Goal: Task Accomplishment & Management: Manage account settings

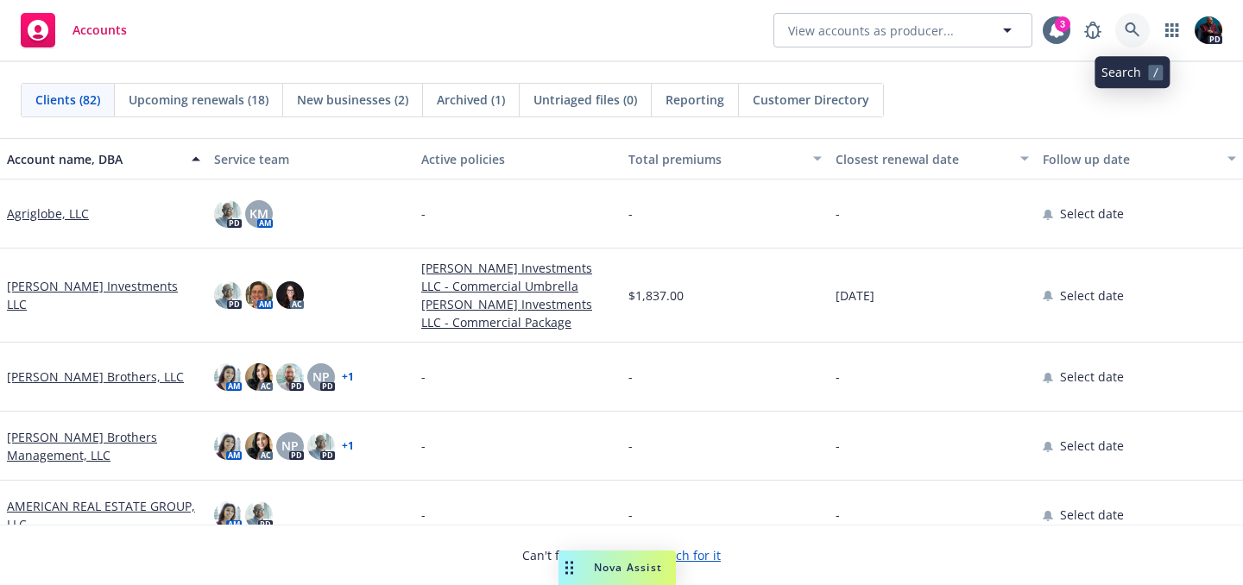
click at [1135, 29] on icon at bounding box center [1133, 30] width 16 height 16
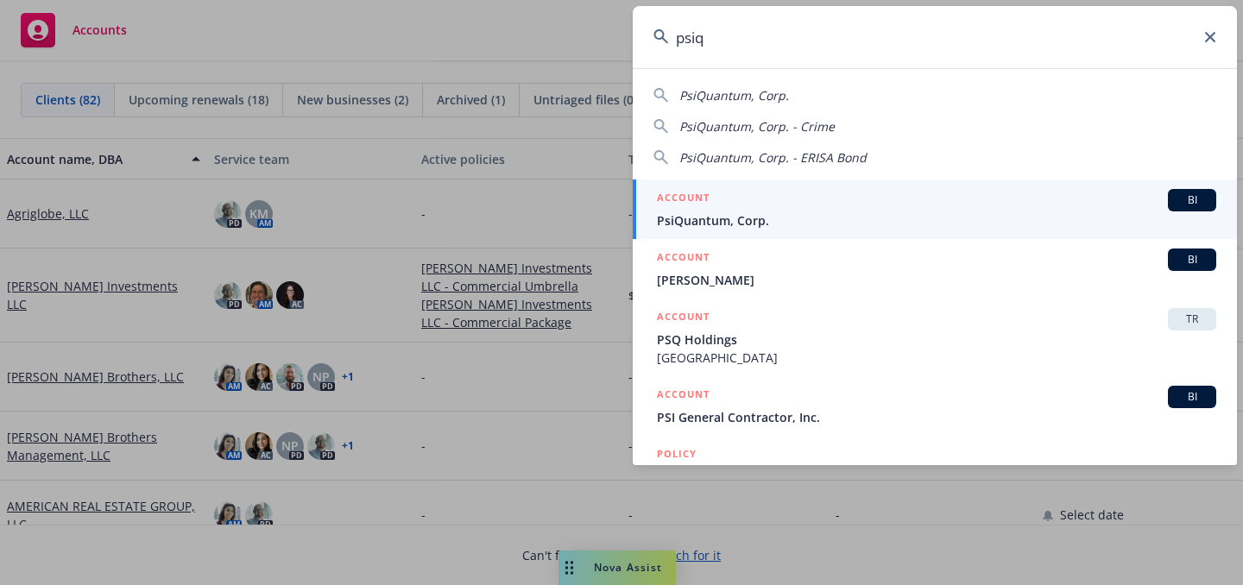
type input "psiq"
click at [1005, 205] on div "ACCOUNT BI" at bounding box center [936, 200] width 559 height 22
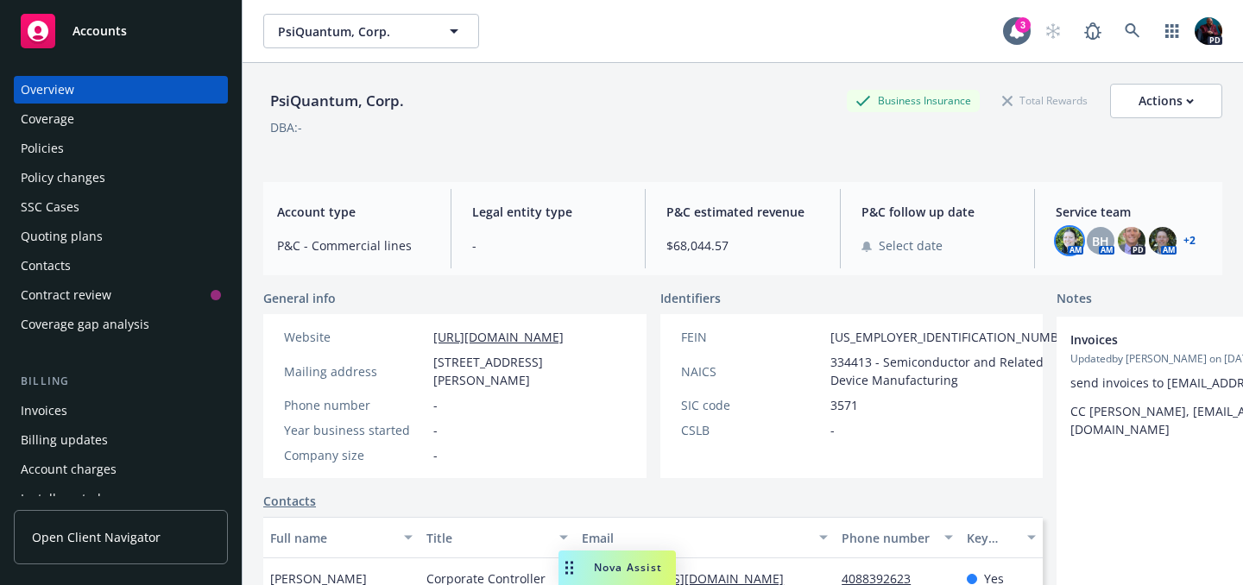
click at [1056, 243] on img at bounding box center [1070, 241] width 28 height 28
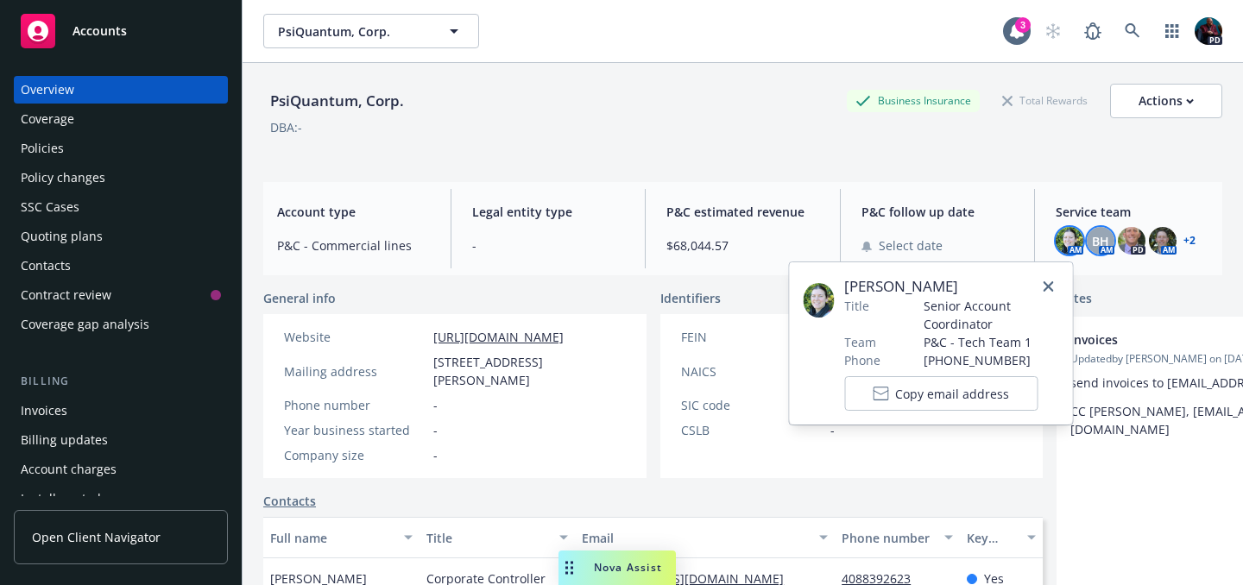
click at [1092, 242] on span "BH" at bounding box center [1100, 241] width 17 height 18
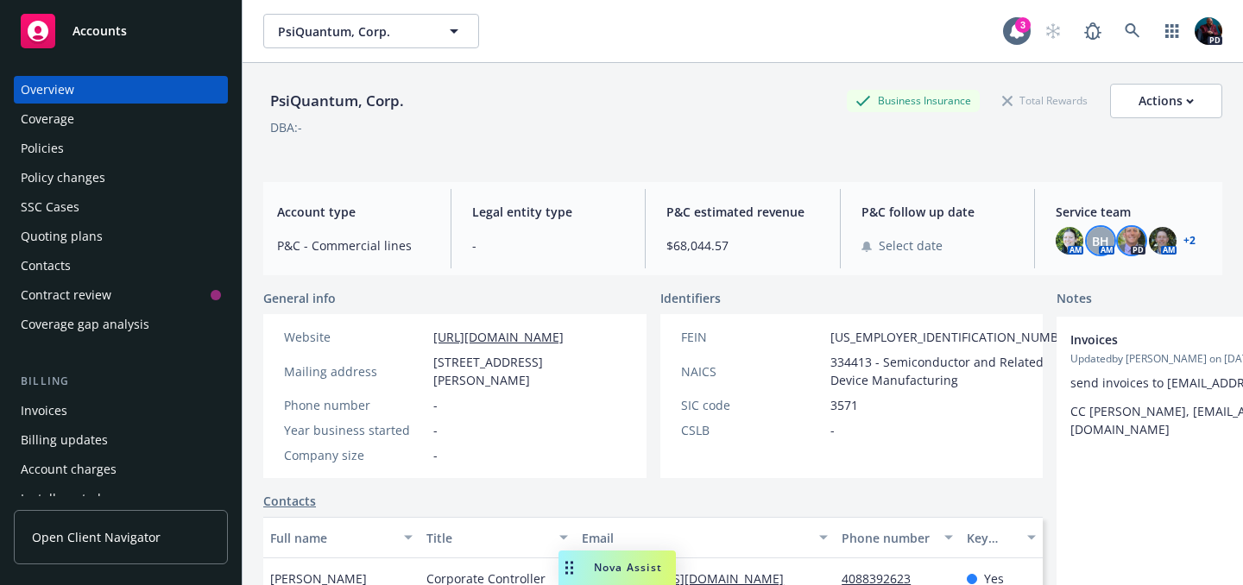
click at [1123, 242] on img at bounding box center [1132, 241] width 28 height 28
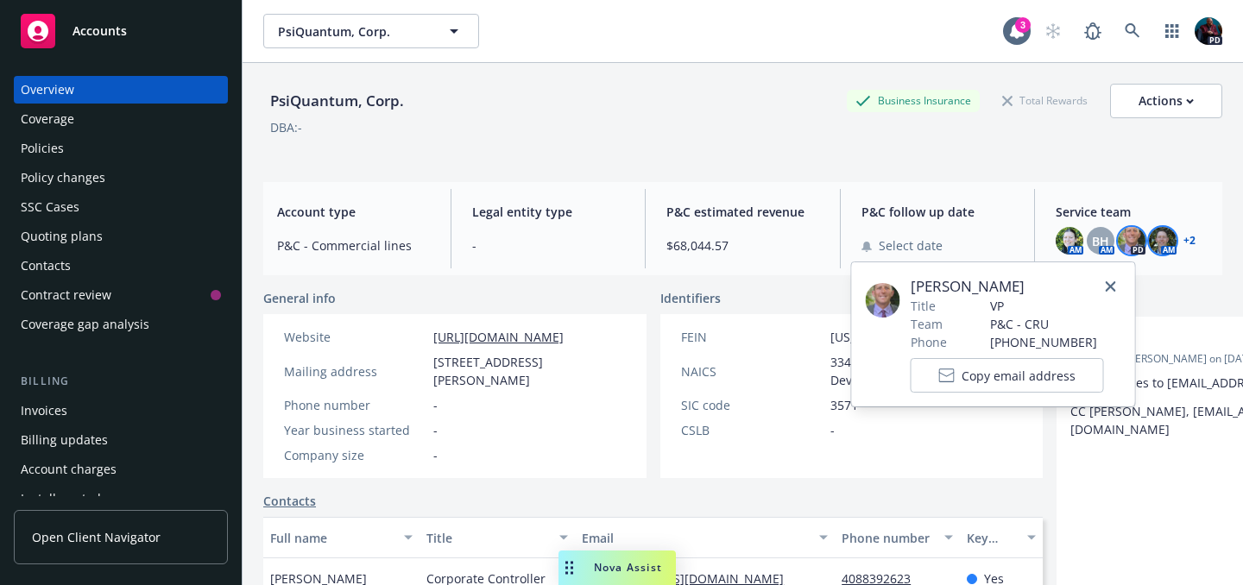
click at [1157, 246] on img at bounding box center [1163, 241] width 28 height 28
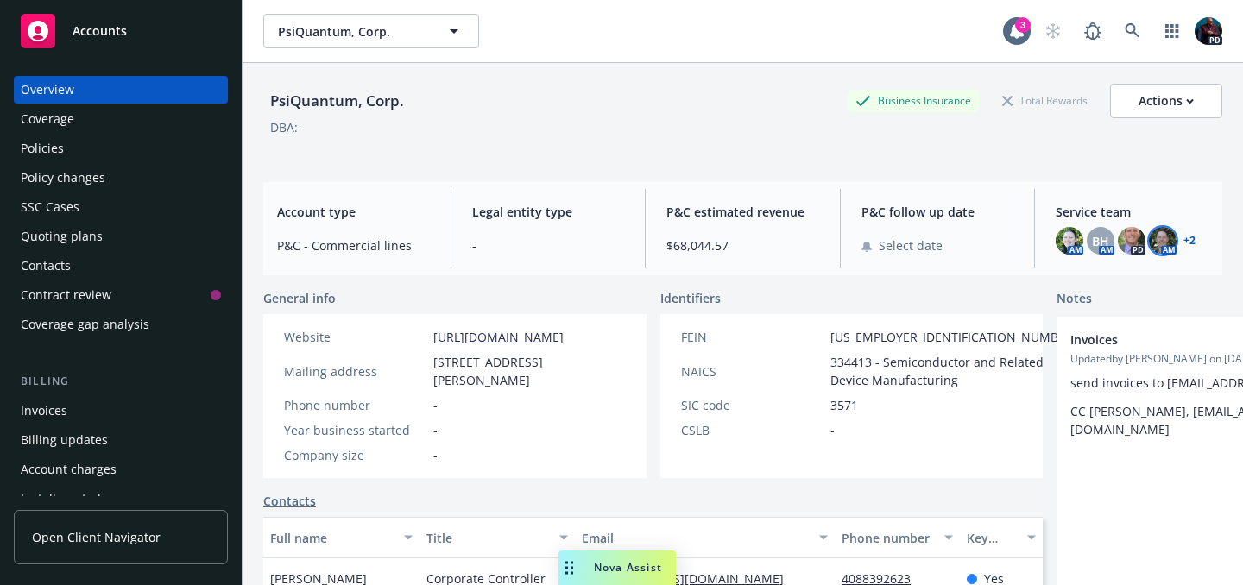
click at [1184, 242] on link "+ 2" at bounding box center [1190, 241] width 12 height 10
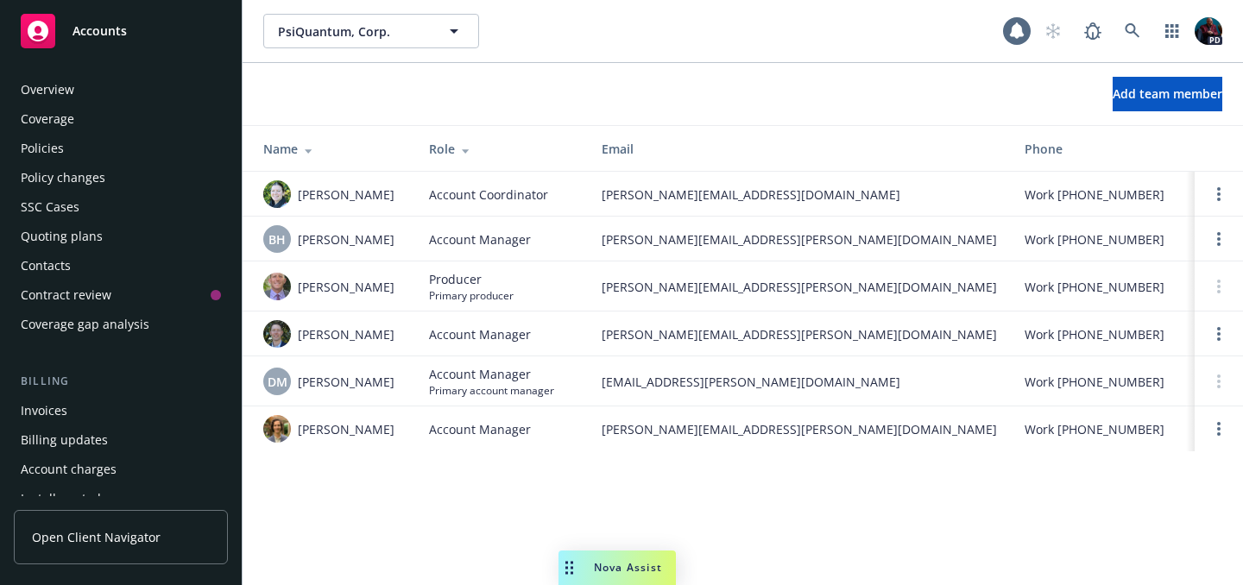
scroll to position [569, 0]
